Goal: Transaction & Acquisition: Purchase product/service

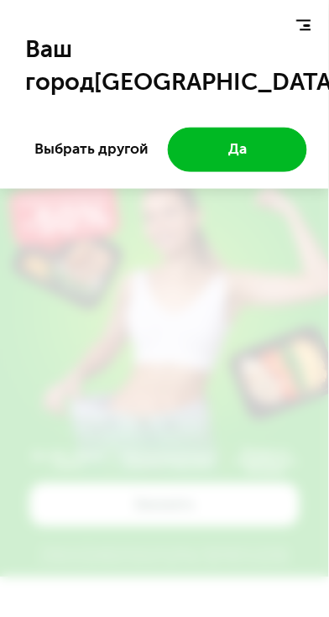
click at [122, 152] on button "Выбрать другой" at bounding box center [91, 150] width 139 height 44
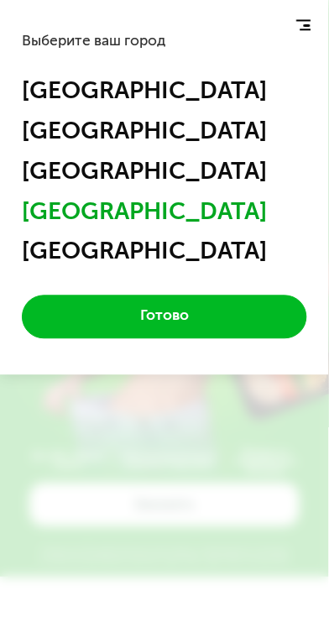
click at [218, 255] on div "Санкт-Петербург" at bounding box center [165, 251] width 286 height 29
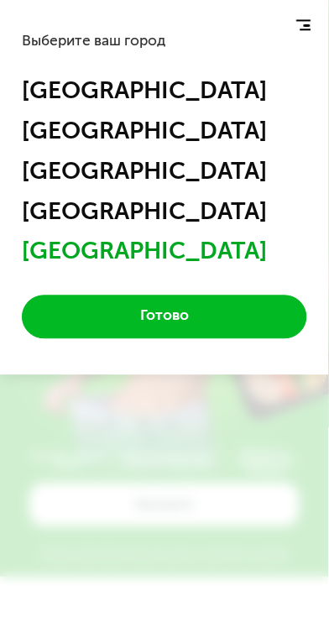
click at [234, 307] on button "Готово" at bounding box center [165, 318] width 286 height 44
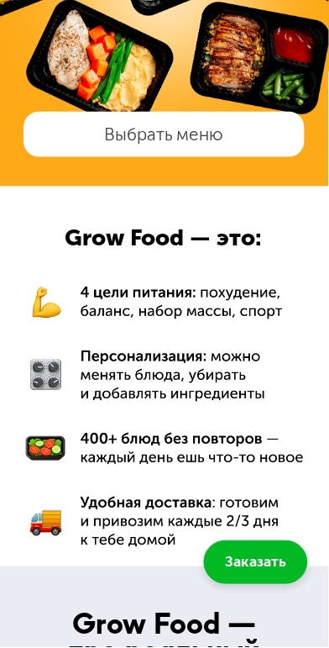
scroll to position [944, 0]
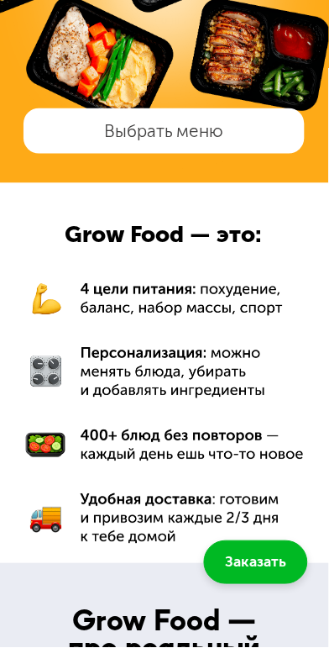
click at [88, 140] on link "Выбрать меню" at bounding box center [164, 130] width 281 height 45
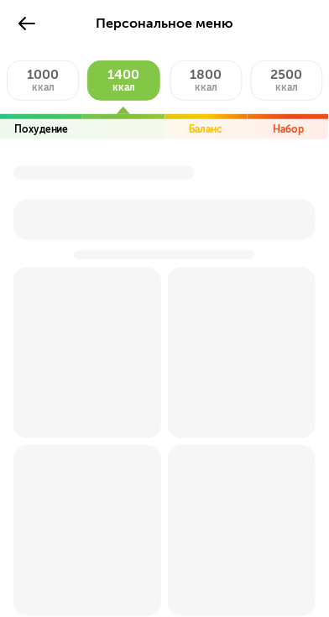
click at [39, 81] on span "ккал" at bounding box center [43, 87] width 23 height 12
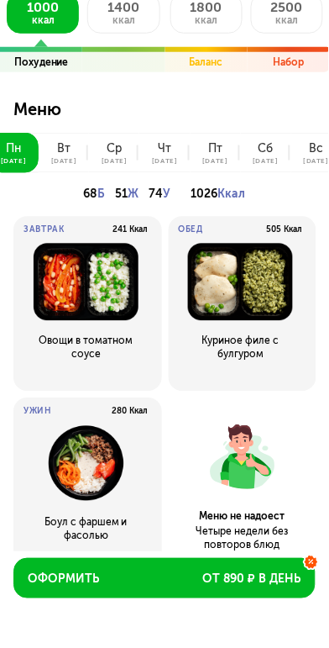
scroll to position [24, 0]
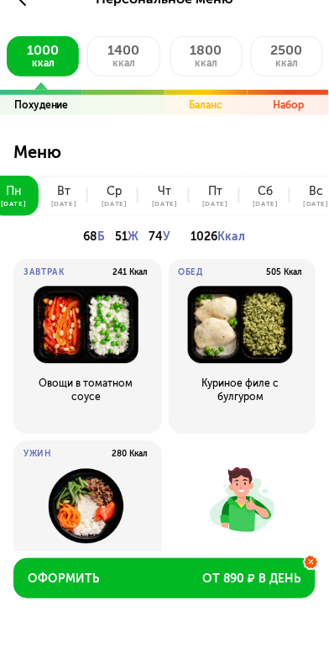
click at [61, 192] on div "вт" at bounding box center [63, 191] width 13 height 13
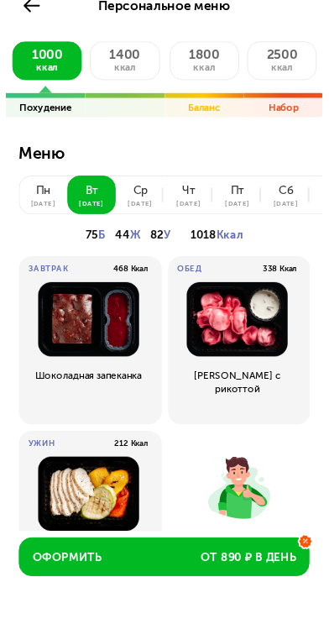
scroll to position [0, 0]
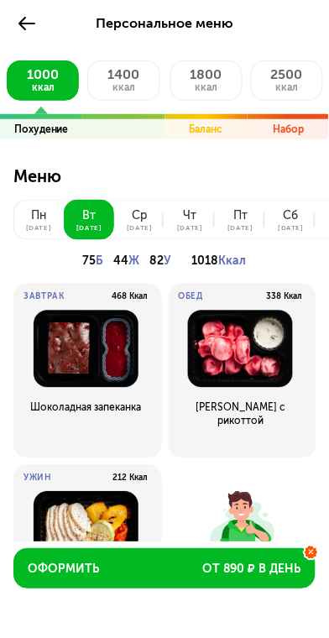
click at [134, 217] on div "ср" at bounding box center [140, 215] width 15 height 13
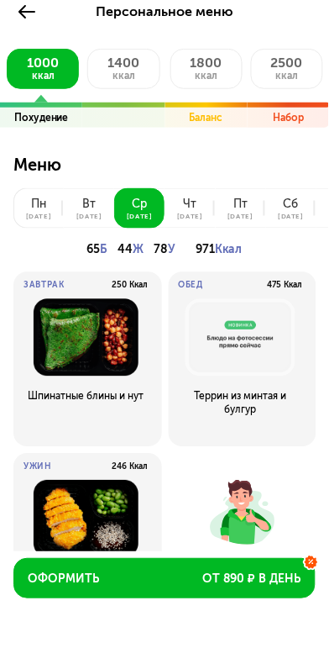
scroll to position [5, 0]
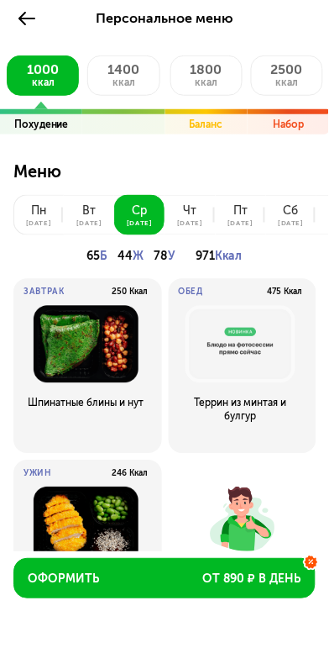
click at [192, 220] on div "[DATE]" at bounding box center [190, 223] width 26 height 7
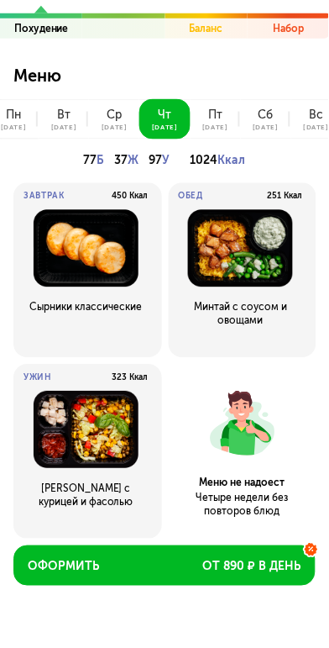
scroll to position [0, 0]
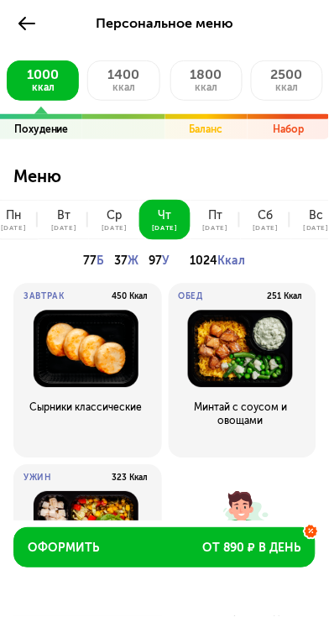
click at [218, 227] on div "[DATE]" at bounding box center [215, 228] width 26 height 7
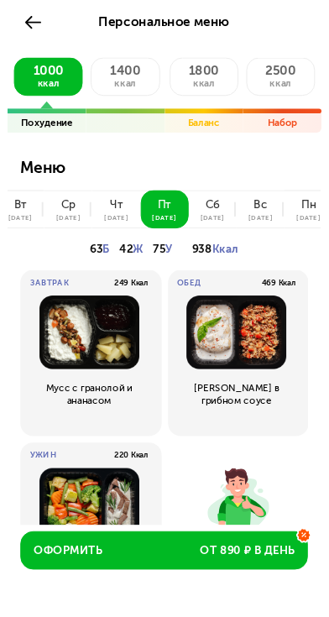
scroll to position [6, 0]
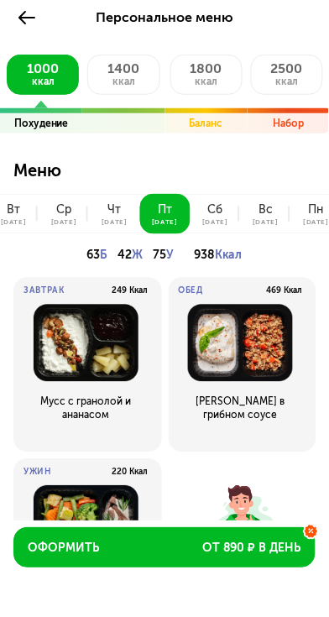
click at [236, 203] on button "[DATE]" at bounding box center [216, 214] width 50 height 40
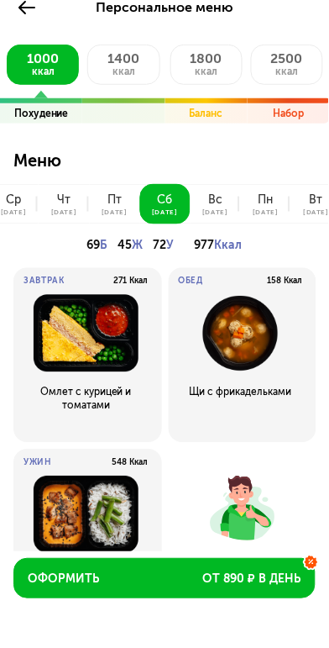
scroll to position [0, 0]
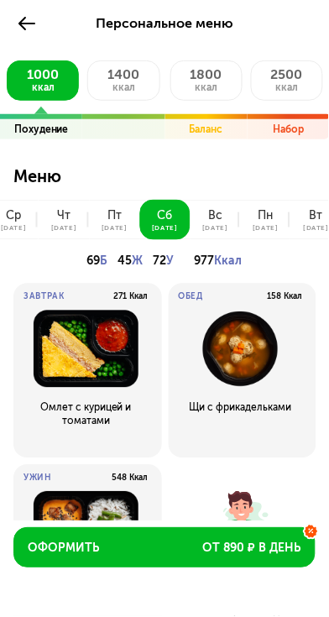
click at [223, 229] on div "[DATE]" at bounding box center [215, 228] width 26 height 7
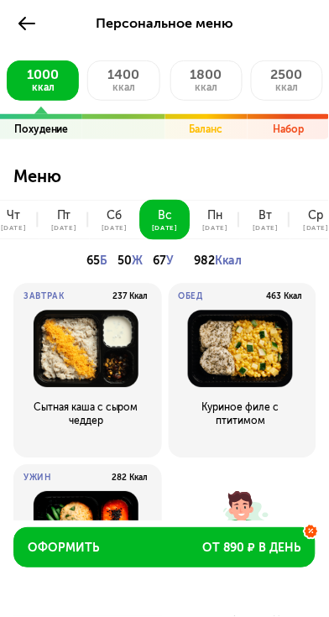
click at [223, 225] on div "[DATE]" at bounding box center [215, 228] width 26 height 7
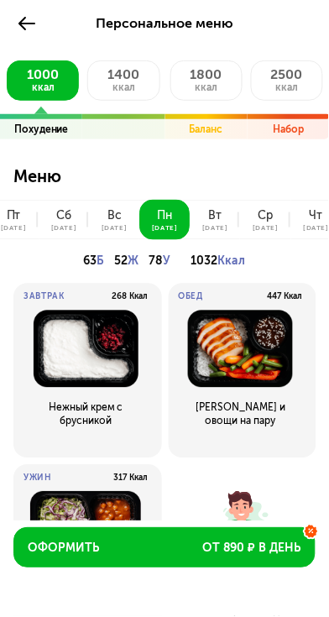
click at [226, 221] on button "[DATE]" at bounding box center [216, 220] width 50 height 40
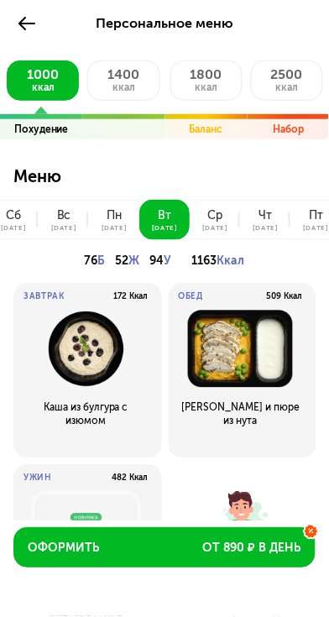
click at [218, 220] on div "ср" at bounding box center [215, 215] width 15 height 13
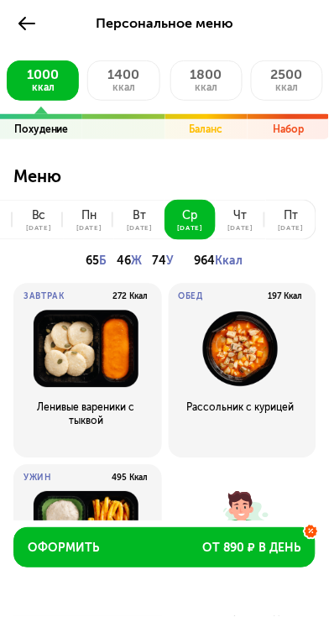
click at [242, 227] on div "[DATE]" at bounding box center [241, 228] width 26 height 7
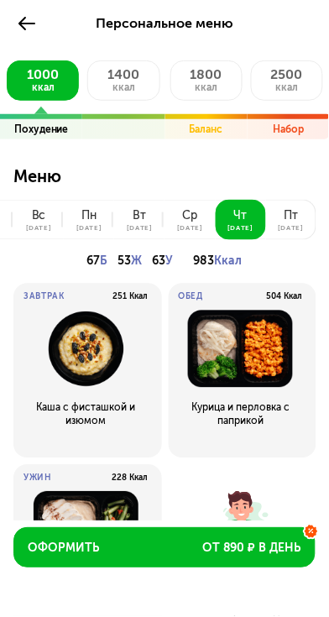
click at [292, 233] on button "[DATE]" at bounding box center [291, 220] width 50 height 40
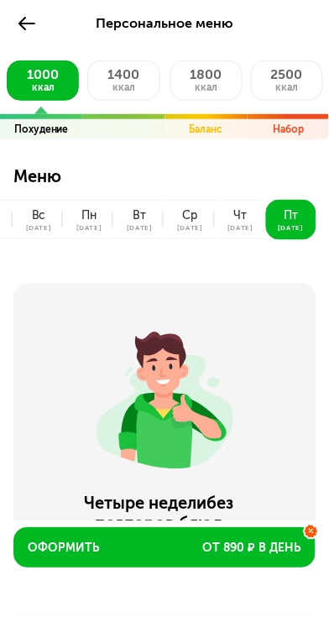
click at [128, 78] on span "1400" at bounding box center [124, 74] width 32 height 16
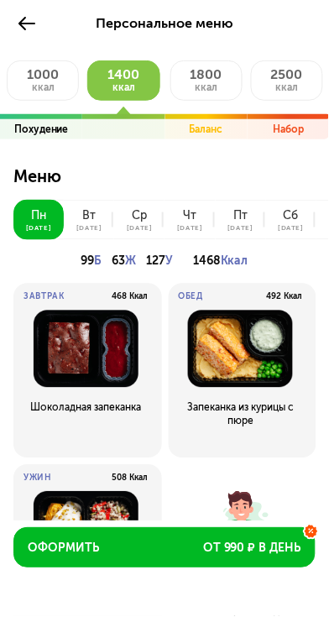
click at [89, 216] on div "вт" at bounding box center [88, 215] width 13 height 13
